Goal: Task Accomplishment & Management: Complete application form

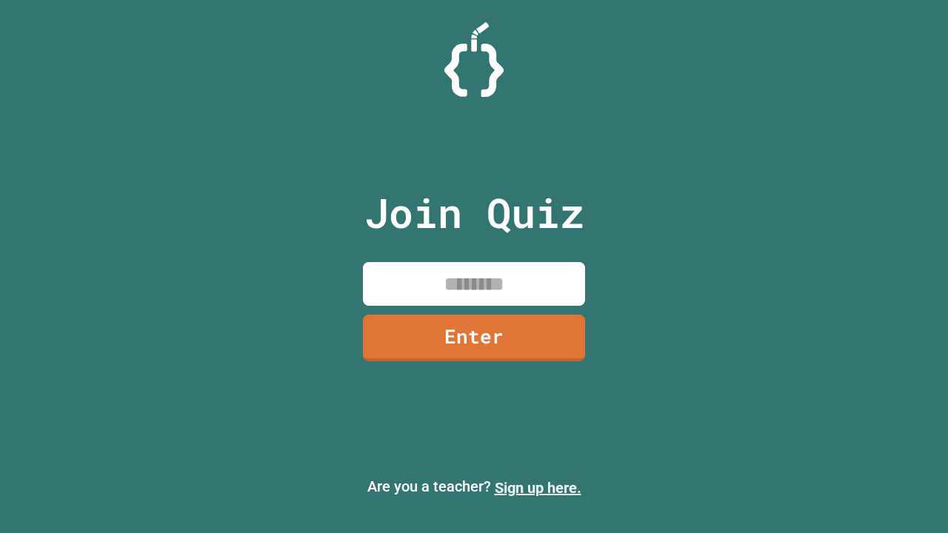
click at [538, 488] on link "Sign up here." at bounding box center [538, 488] width 87 height 18
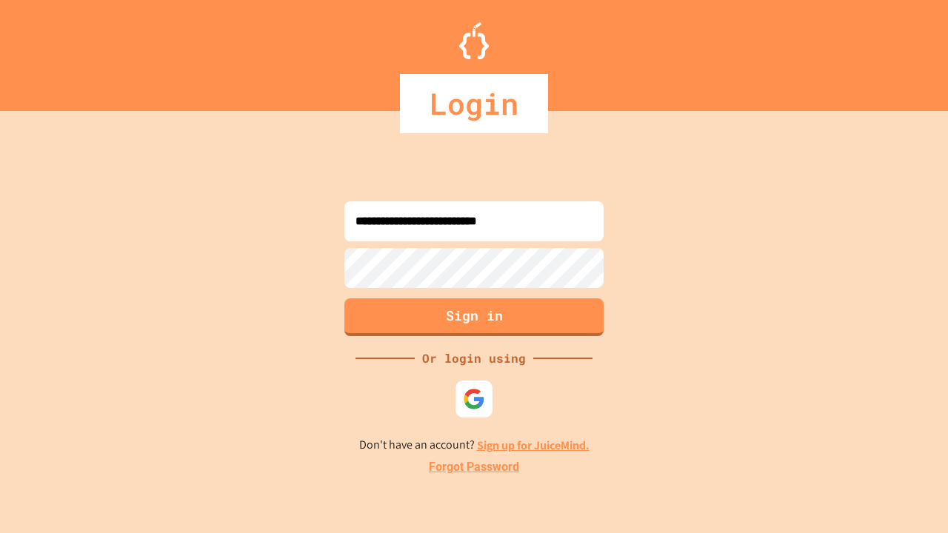
type input "**********"
